Goal: Share content: Share content

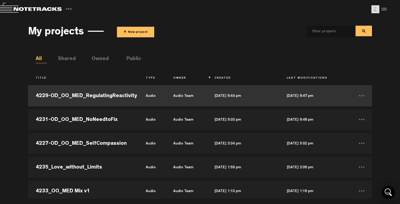
click at [127, 97] on td "4229-OD_OO_MED_RegulatingReactivity" at bounding box center [83, 96] width 110 height 24
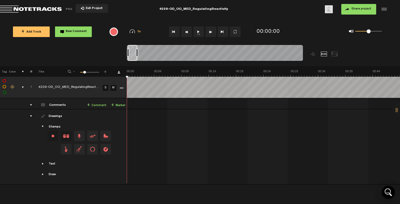
click at [361, 12] on button "Share project" at bounding box center [358, 9] width 35 height 11
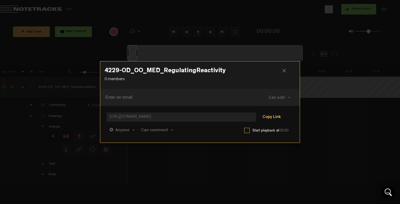
click at [271, 116] on button "Copy Link" at bounding box center [271, 117] width 29 height 11
click at [156, 129] on span "Can comment" at bounding box center [154, 130] width 27 height 4
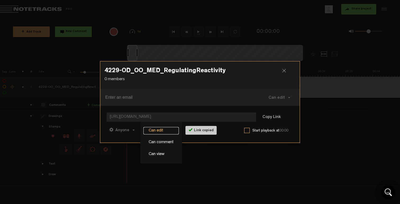
click at [158, 129] on link "Can edit" at bounding box center [160, 131] width 35 height 8
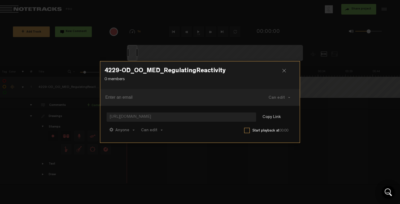
click at [284, 70] on div at bounding box center [286, 73] width 8 height 8
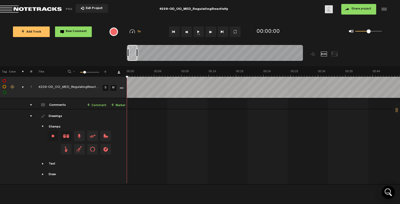
click at [122, 88] on icon "More" at bounding box center [122, 88] width 4 height 4
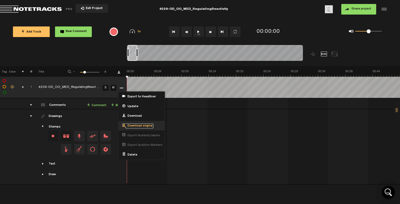
click at [134, 124] on span "Download original" at bounding box center [139, 126] width 28 height 5
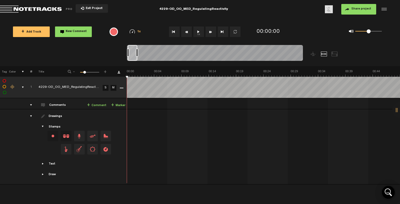
click at [76, 86] on div "Click to edit the title" at bounding box center [72, 87] width 69 height 5
click at [22, 85] on div "comments, stamps & drawings" at bounding box center [21, 87] width 8 height 5
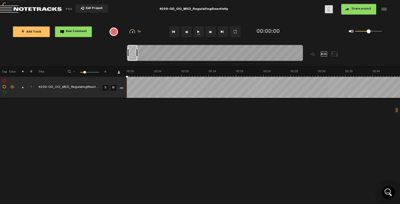
click at [25, 38] on div "+ Add Track New Comment" at bounding box center [55, 32] width 94 height 19
click at [28, 35] on button "+ Add Track" at bounding box center [31, 31] width 37 height 11
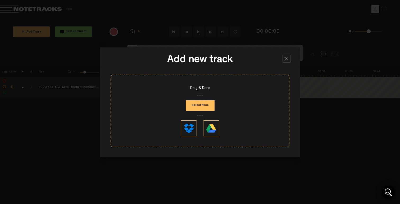
click at [201, 105] on button "Select Files" at bounding box center [200, 105] width 29 height 11
